Goal: Find specific page/section: Find specific page/section

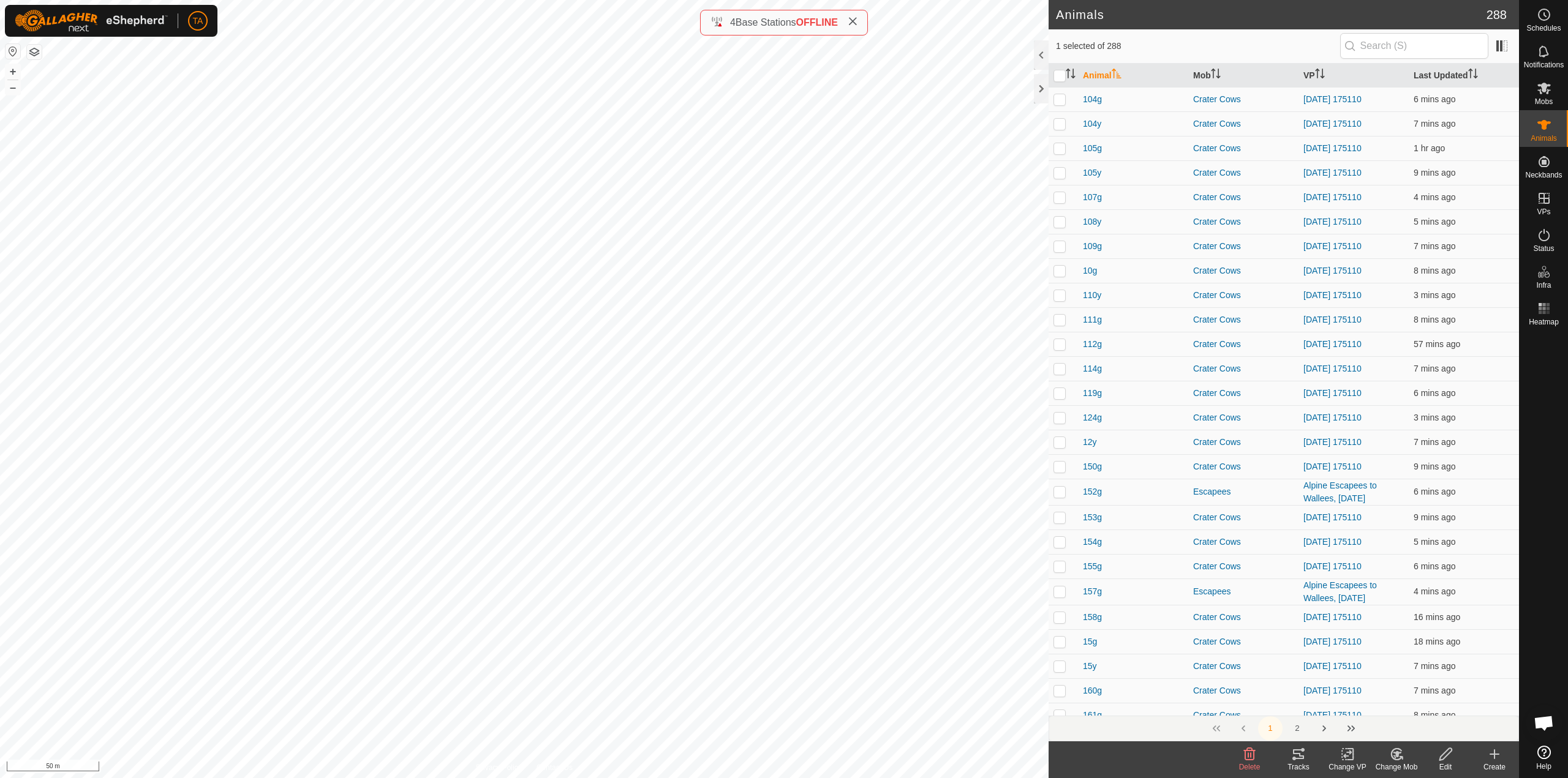
click at [1303, 756] on icon at bounding box center [1297, 755] width 11 height 10
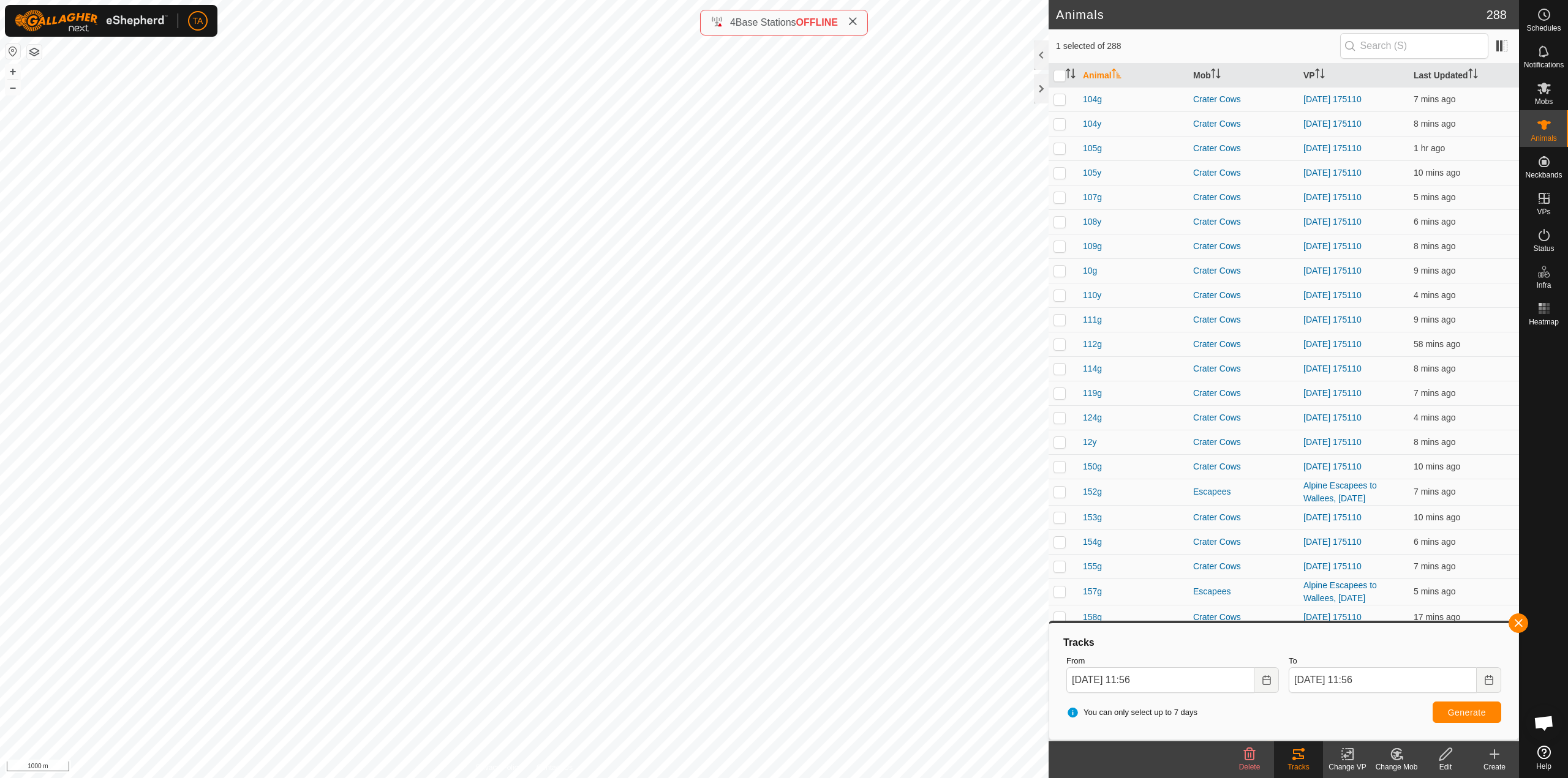
checkbox input "false"
click at [1523, 626] on button "button" at bounding box center [1518, 624] width 20 height 20
